Goal: Book appointment/travel/reservation

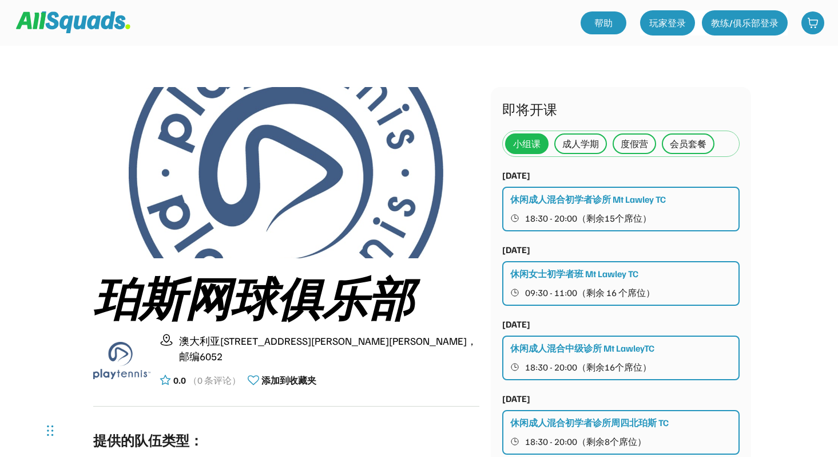
click at [585, 140] on font "成人学期" at bounding box center [580, 143] width 37 height 11
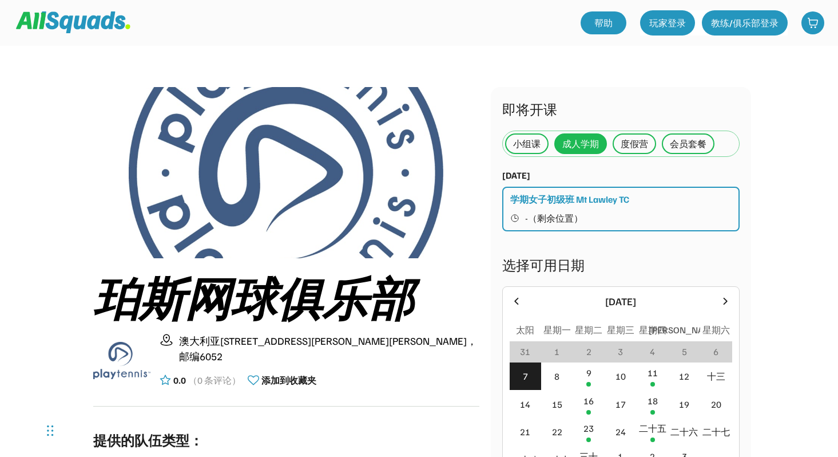
click at [637, 141] on font "度假营" at bounding box center [634, 143] width 27 height 11
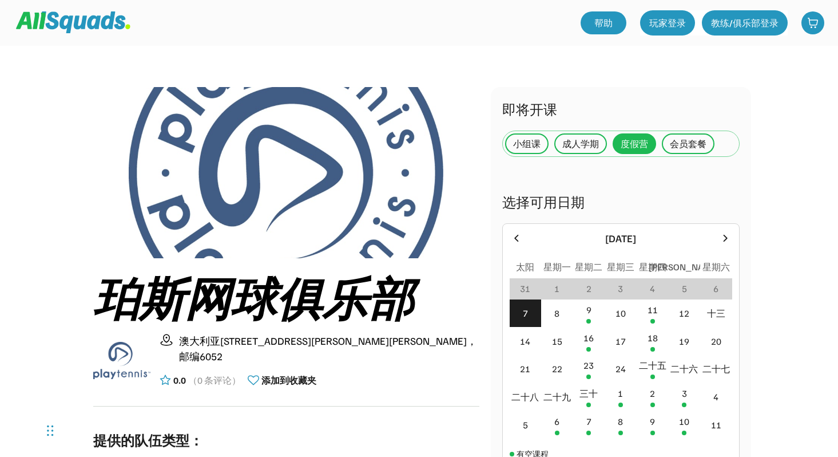
click at [693, 146] on font "会员套餐" at bounding box center [688, 143] width 37 height 11
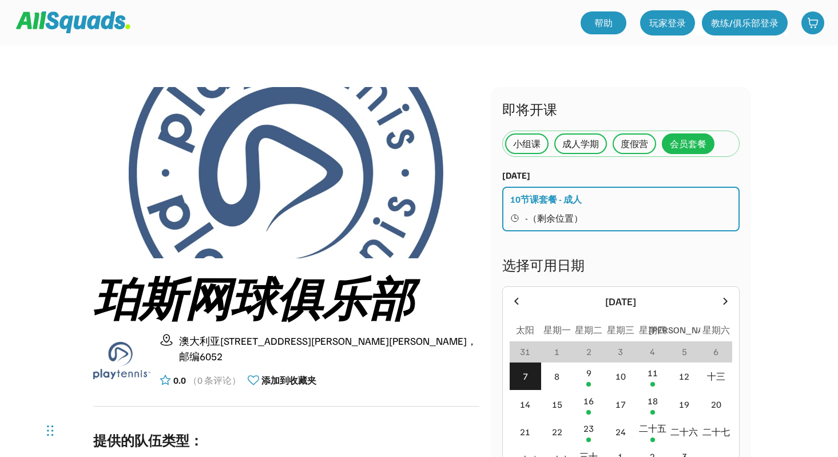
click at [634, 145] on font "度假营" at bounding box center [634, 143] width 27 height 11
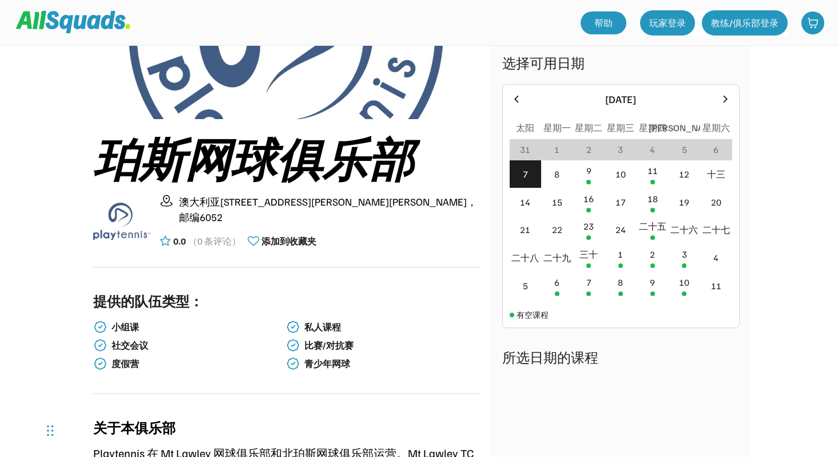
scroll to position [141, 0]
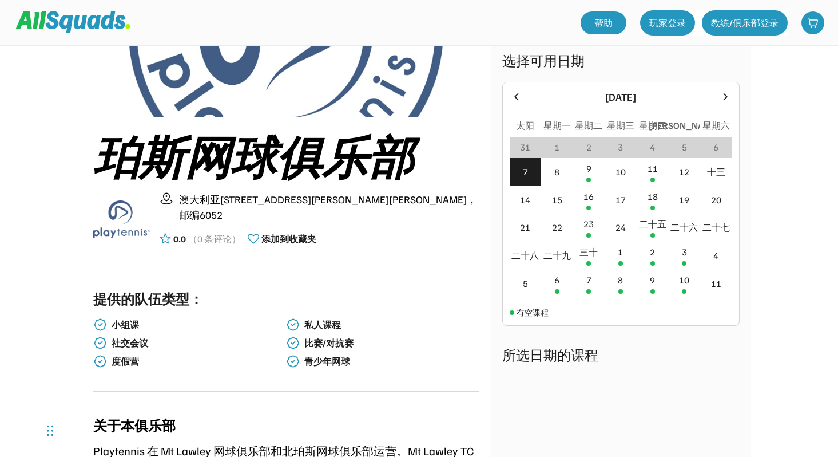
click at [133, 325] on font "小组课" at bounding box center [125, 324] width 27 height 11
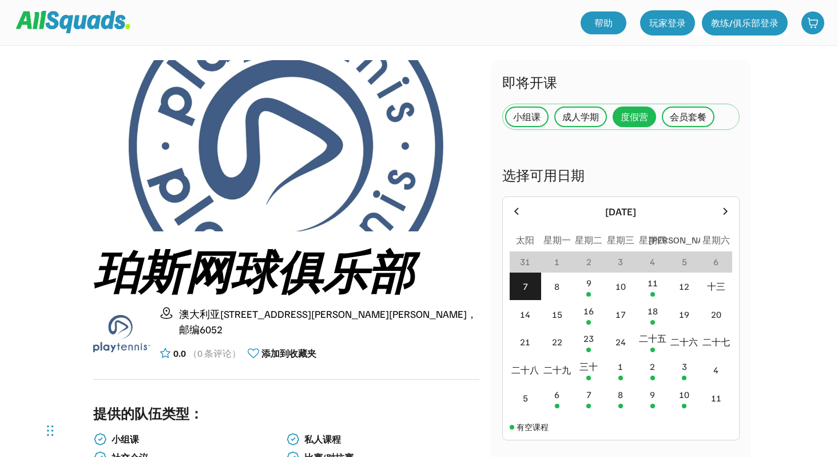
scroll to position [0, 0]
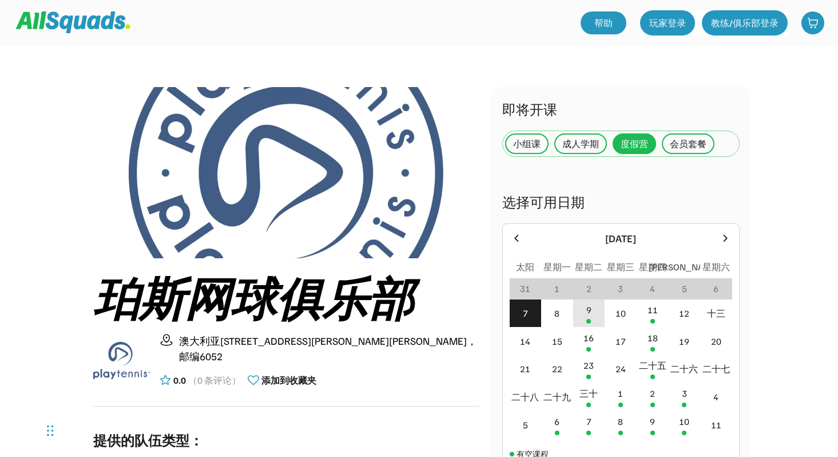
click at [586, 310] on div "9" at bounding box center [589, 313] width 32 height 28
click at [684, 148] on font "会员套餐" at bounding box center [688, 143] width 37 height 11
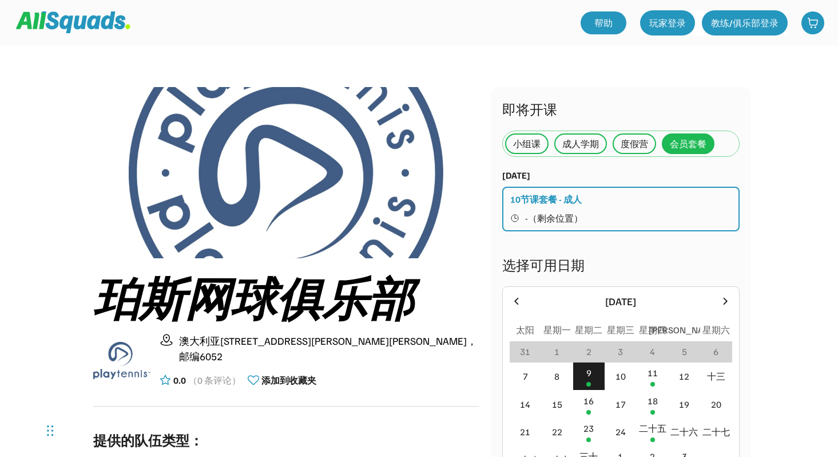
click at [629, 209] on div "10节课套餐 - 成人 -（剩余位置）" at bounding box center [620, 209] width 237 height 45
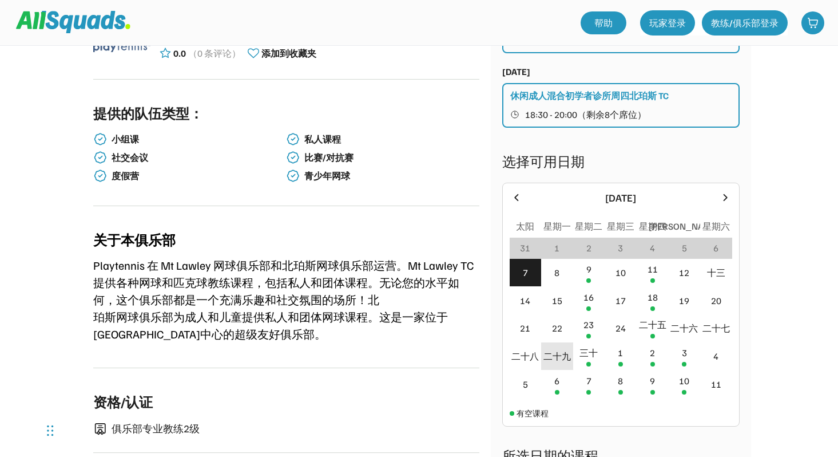
scroll to position [338, 0]
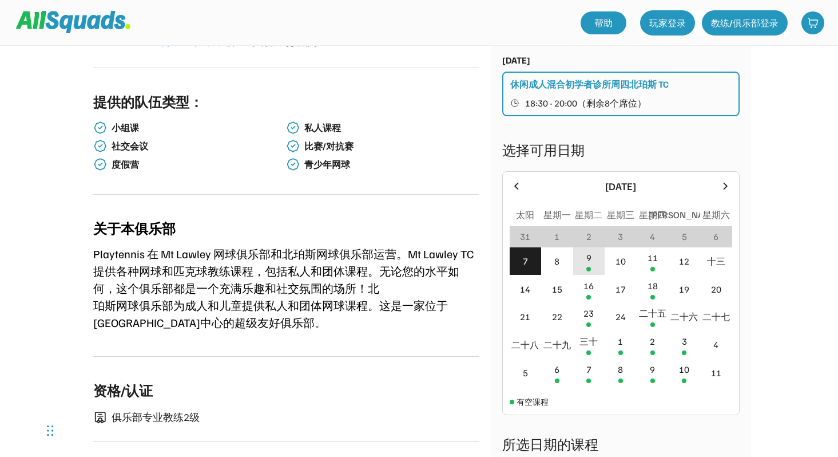
click at [588, 272] on div "9" at bounding box center [589, 261] width 32 height 28
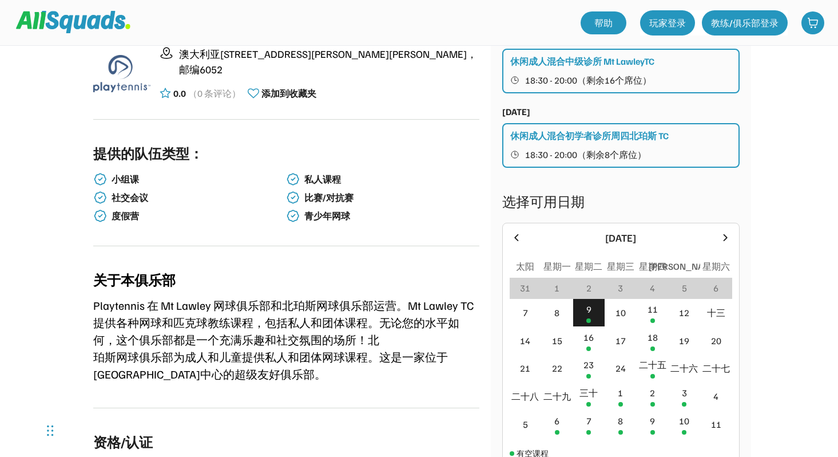
scroll to position [285, 0]
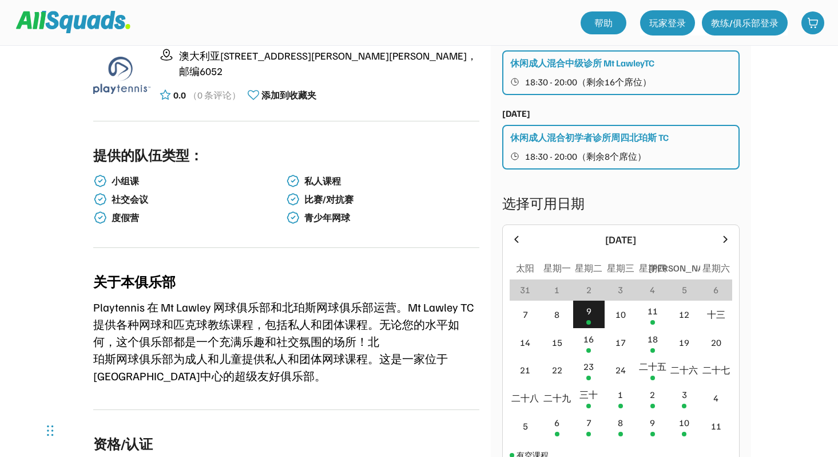
click at [611, 156] on font "18:30 - 20:00（剩余8个席位）" at bounding box center [585, 155] width 121 height 11
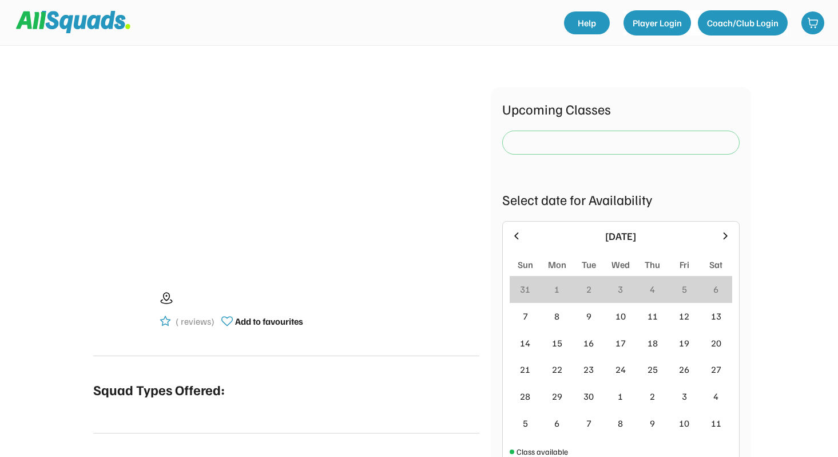
scroll to position [335, 0]
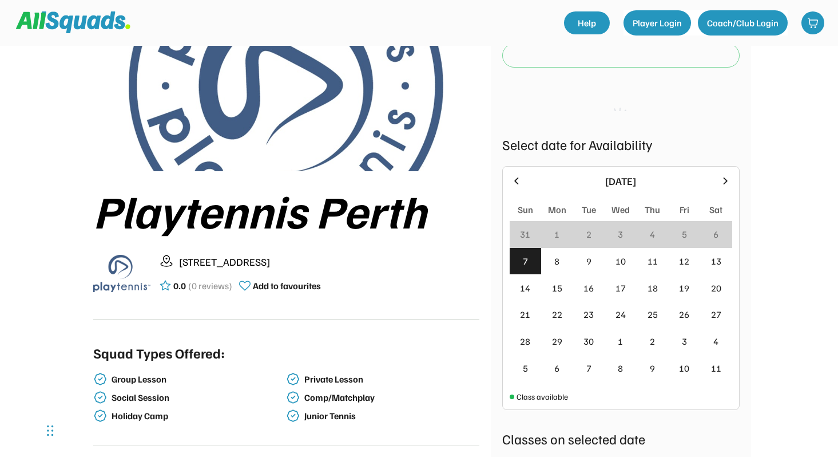
scroll to position [144, 0]
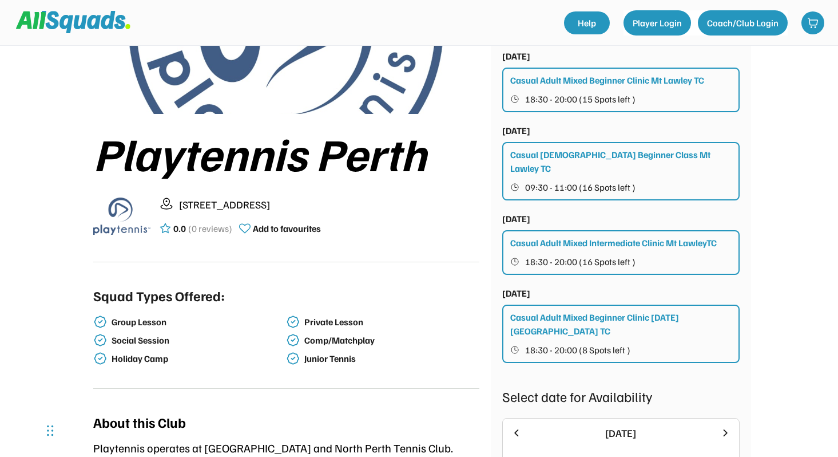
click at [331, 327] on div "Private Lesson" at bounding box center [382, 322] width 193 height 14
click at [331, 322] on div "Private Lesson" at bounding box center [390, 321] width 173 height 11
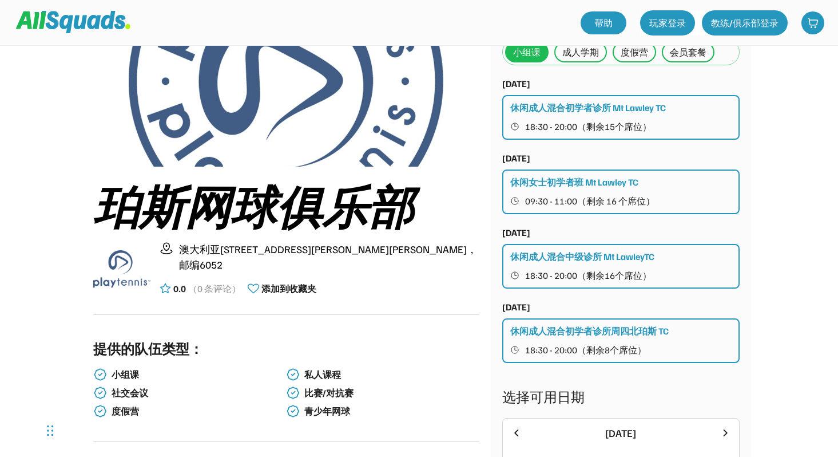
scroll to position [93, 0]
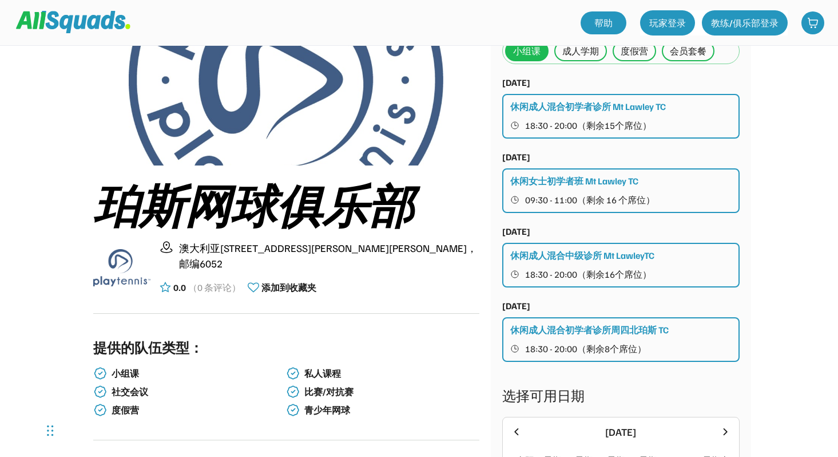
click at [589, 114] on div "休闲成人混合初学者诊所 Mt Lawley TC 18:30 - 20:00（剩余15个席位）" at bounding box center [620, 116] width 237 height 45
click at [668, 113] on div "休闲成人混合初学者诊所 Mt Lawley TC 18:30 - 20:00（剩余15个席位）" at bounding box center [620, 116] width 237 height 45
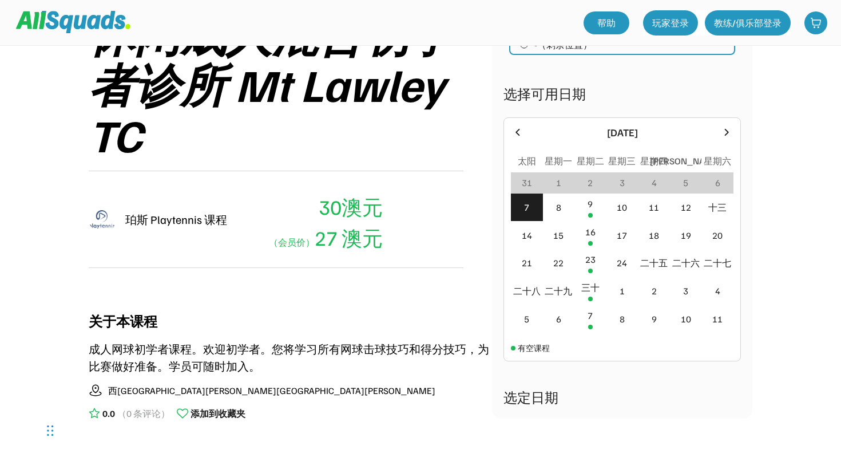
scroll to position [213, 0]
click at [588, 214] on div at bounding box center [590, 214] width 5 height 5
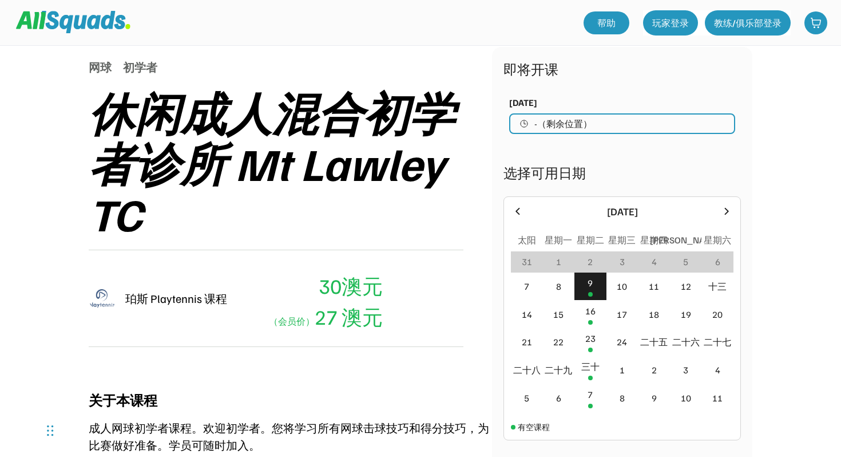
scroll to position [132, 0]
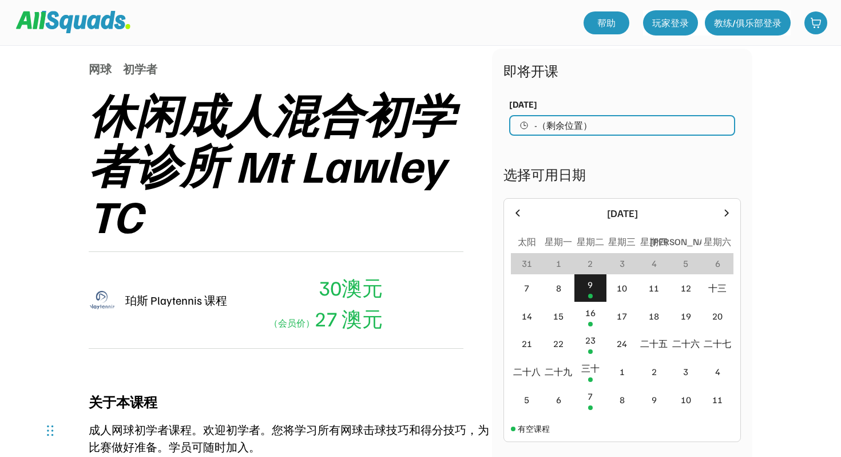
click at [542, 124] on font "-（剩余位置）" at bounding box center [563, 125] width 58 height 11
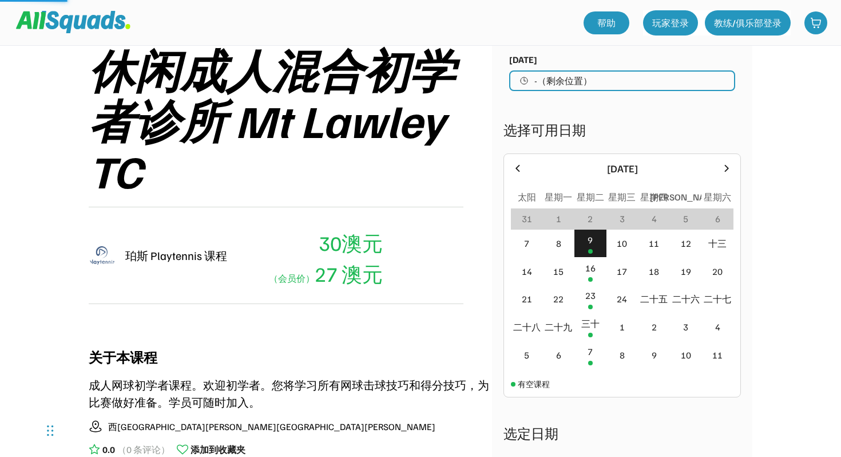
scroll to position [280, 0]
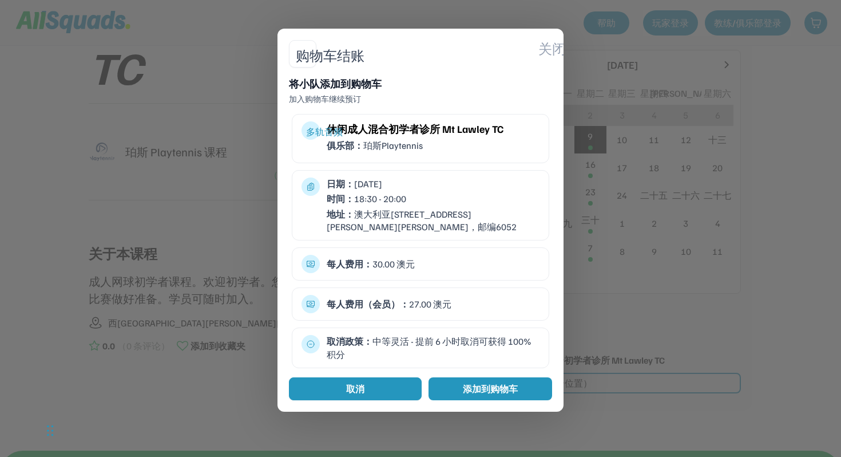
click at [394, 387] on button "取消" at bounding box center [355, 388] width 133 height 23
